Goal: Register for event/course

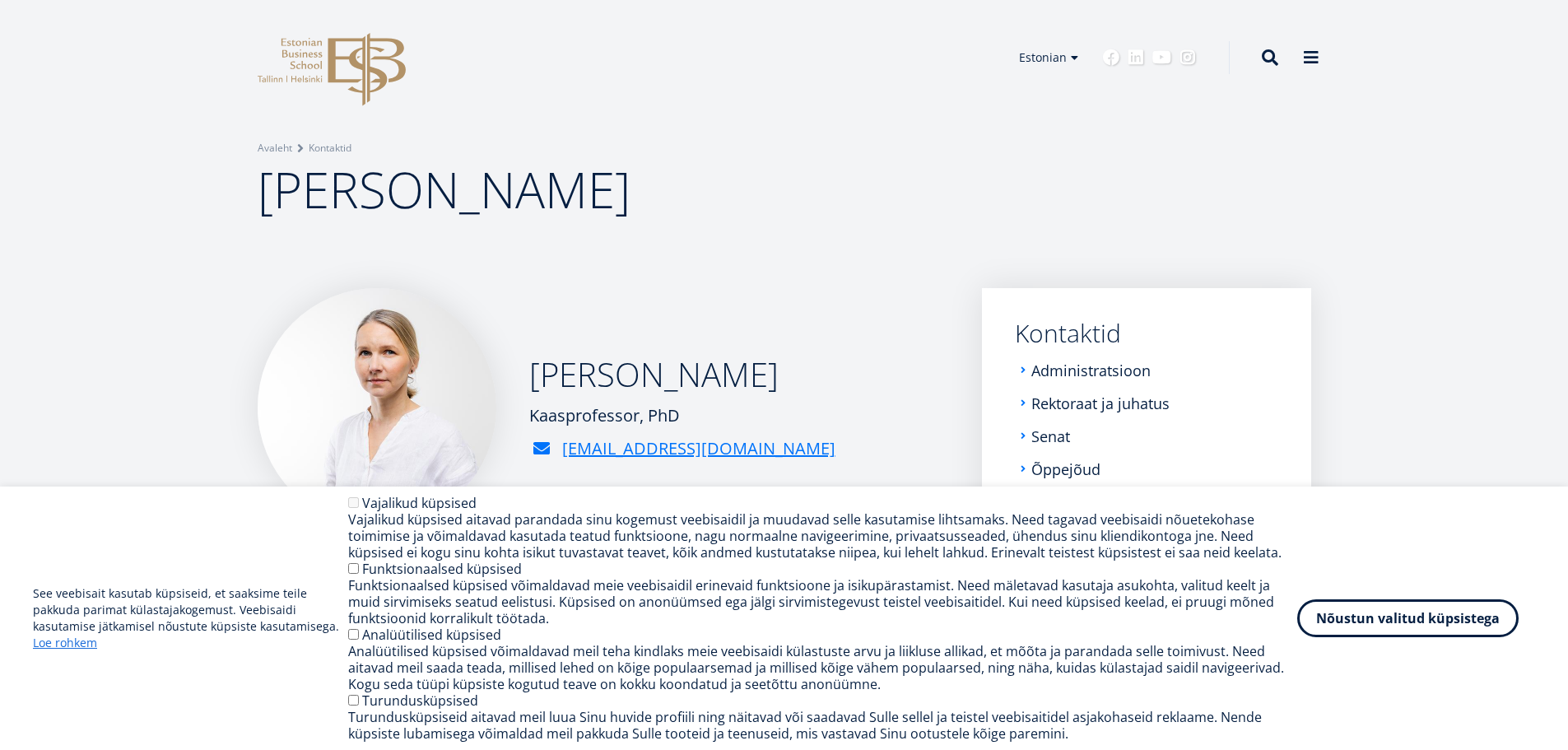
click at [368, 69] on icon at bounding box center [366, 69] width 77 height 73
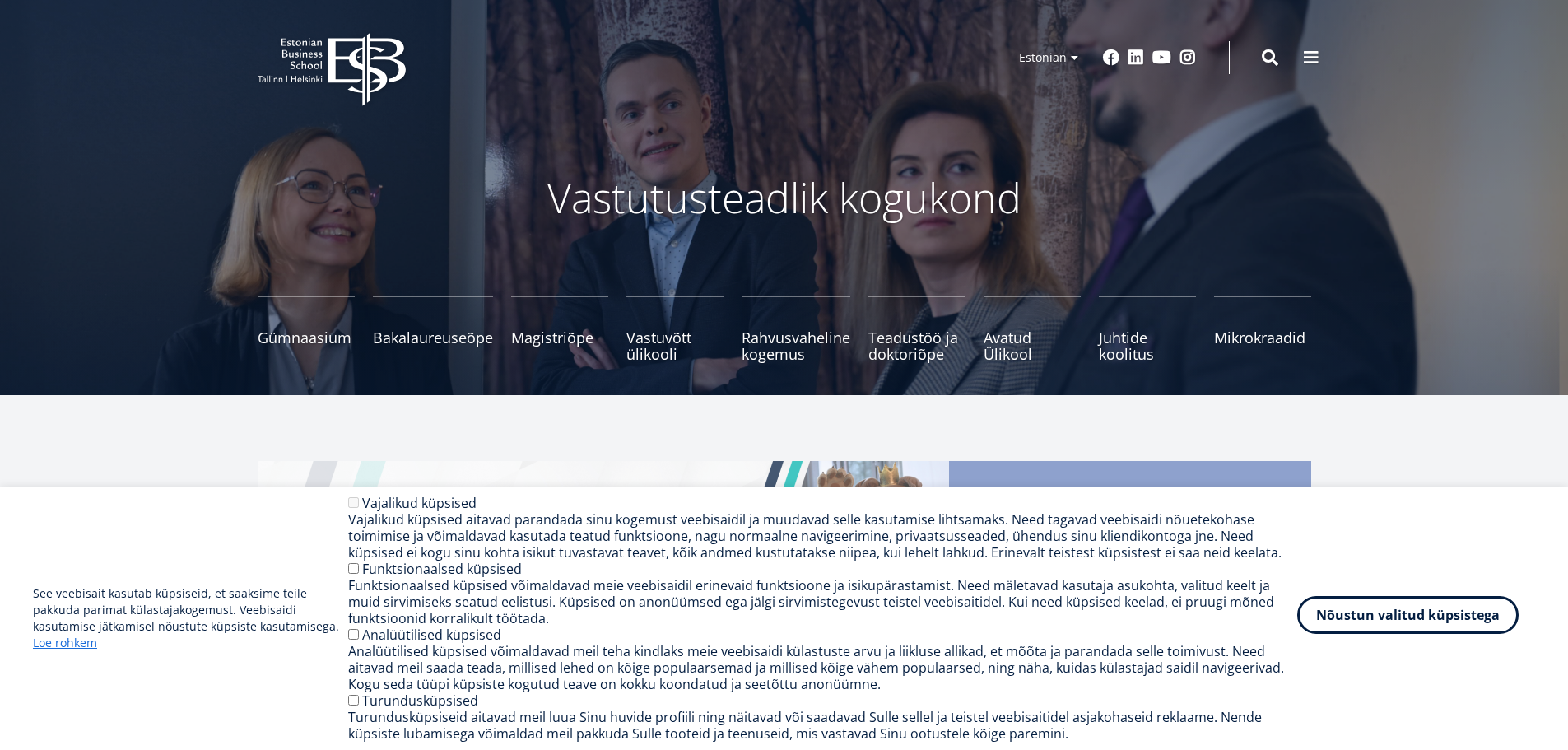
click at [1398, 622] on button "Nõustun valitud küpsistega" at bounding box center [1409, 615] width 222 height 38
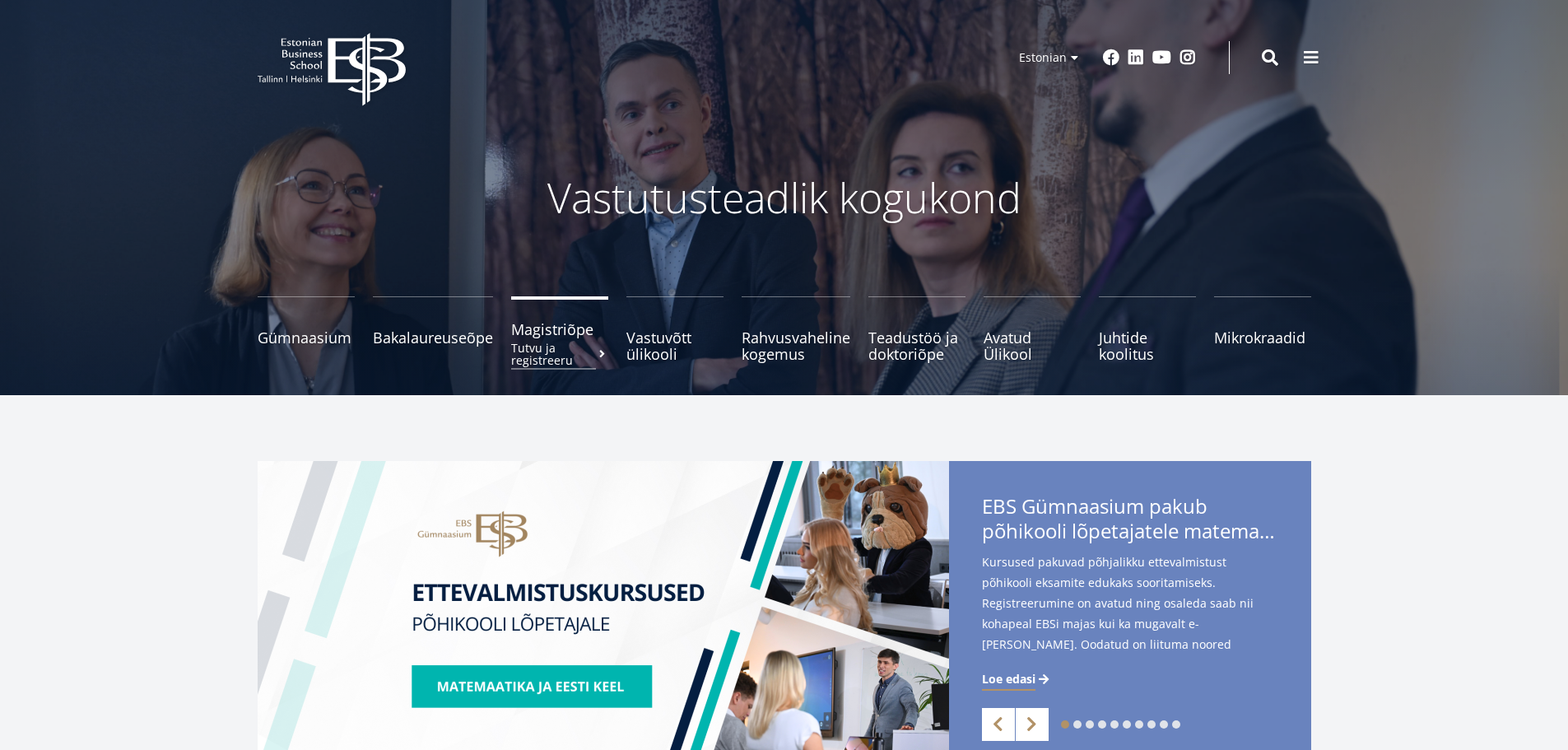
click at [537, 343] on small "Tutvu ja registreeru" at bounding box center [560, 354] width 97 height 25
click at [412, 339] on link "Bakalaureuseõpe Tutvu ja registreeru" at bounding box center [433, 329] width 120 height 65
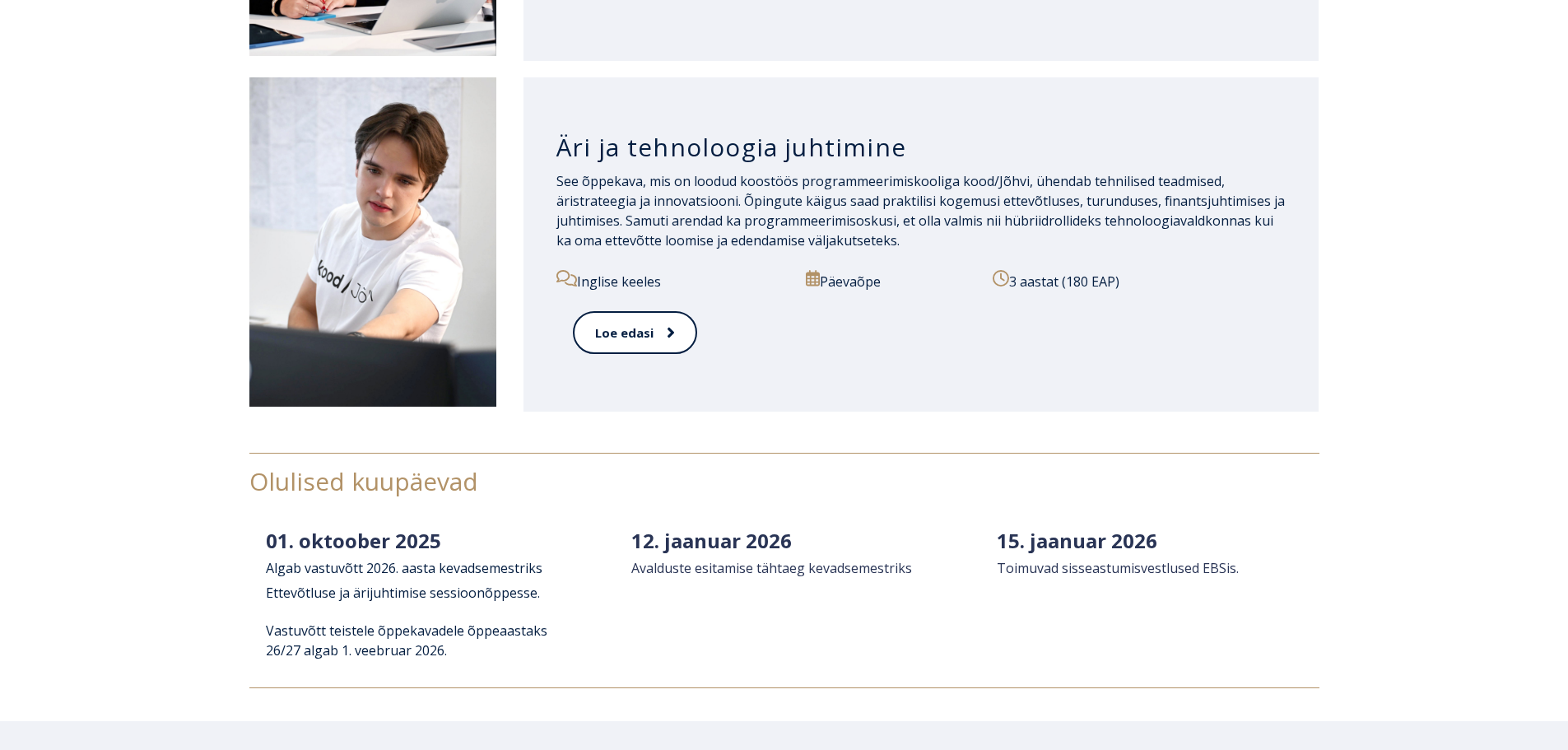
scroll to position [1894, 0]
